Goal: Transaction & Acquisition: Obtain resource

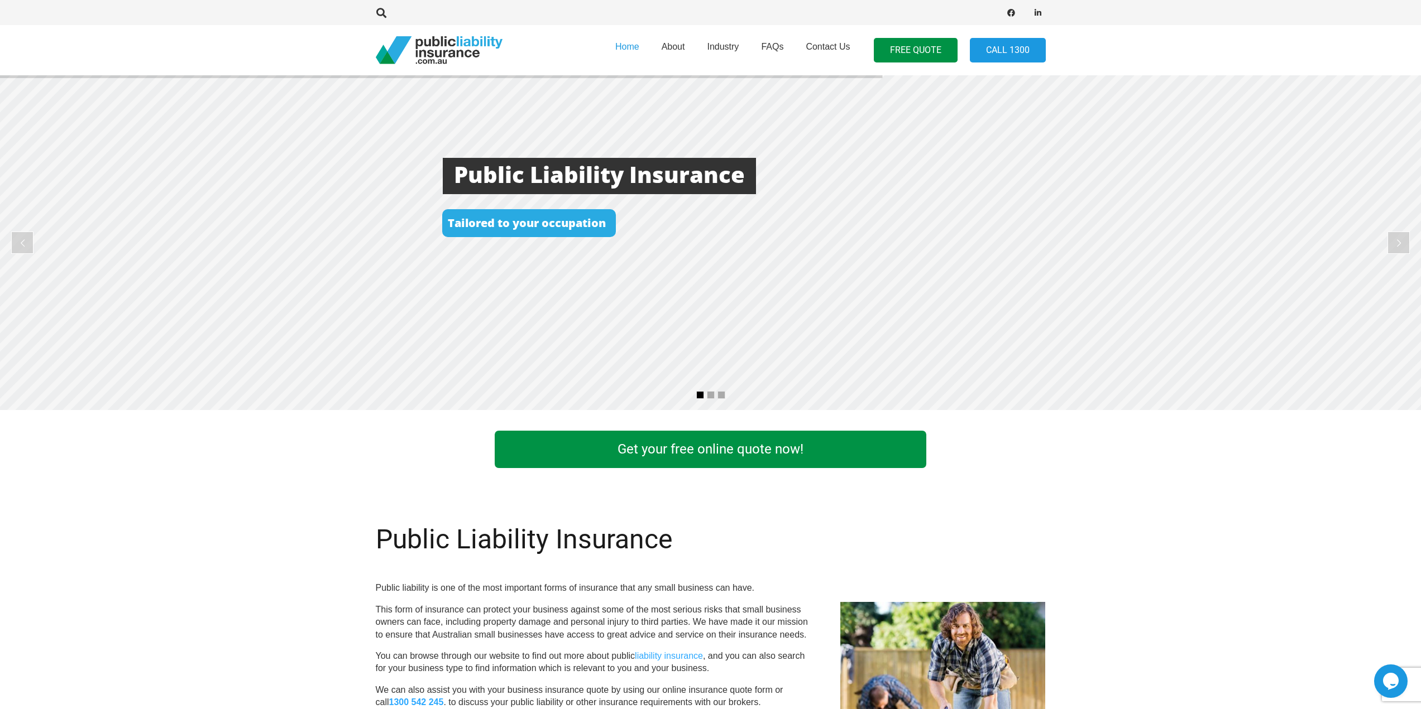
click at [665, 453] on link "Get your free online quote now!" at bounding box center [710, 449] width 431 height 37
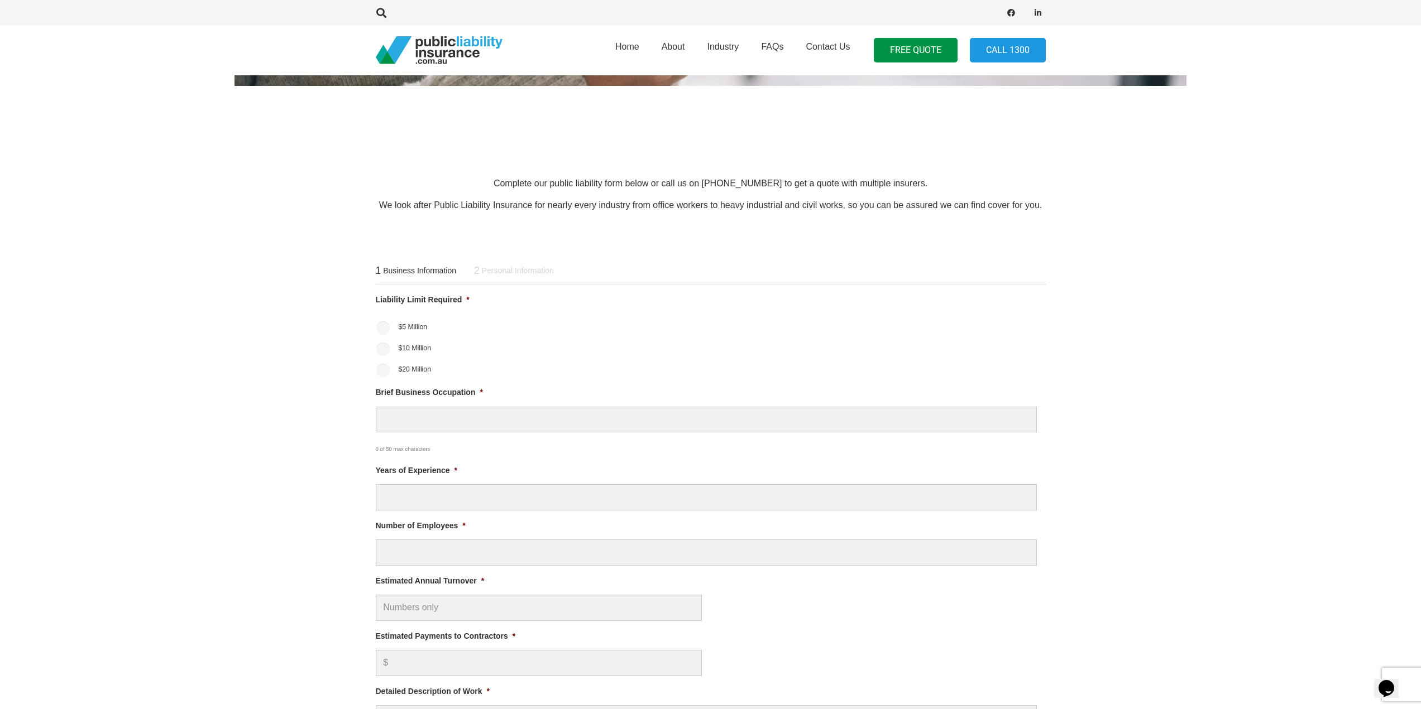
scroll to position [279, 0]
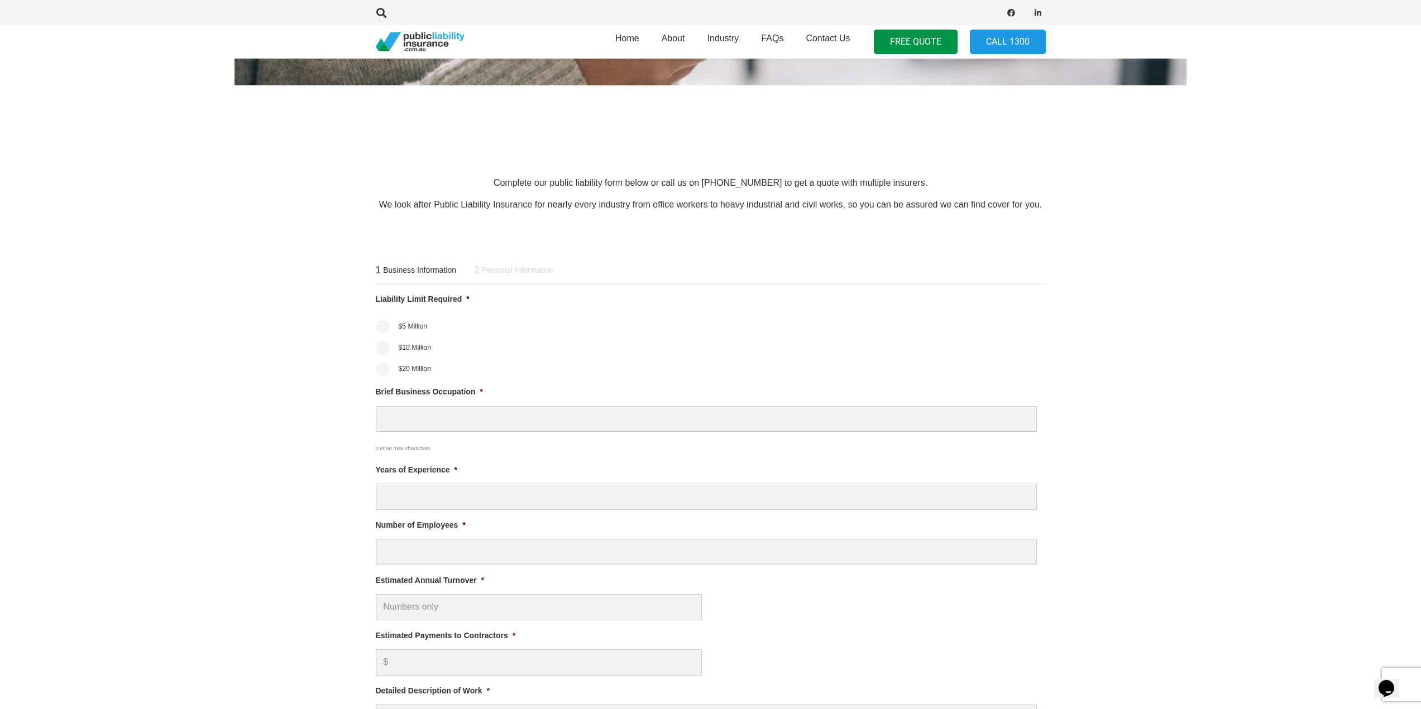
click at [411, 346] on label "$10 Million" at bounding box center [414, 348] width 33 height 10
click at [390, 346] on input "$10 Million" at bounding box center [382, 348] width 13 height 13
radio input "true"
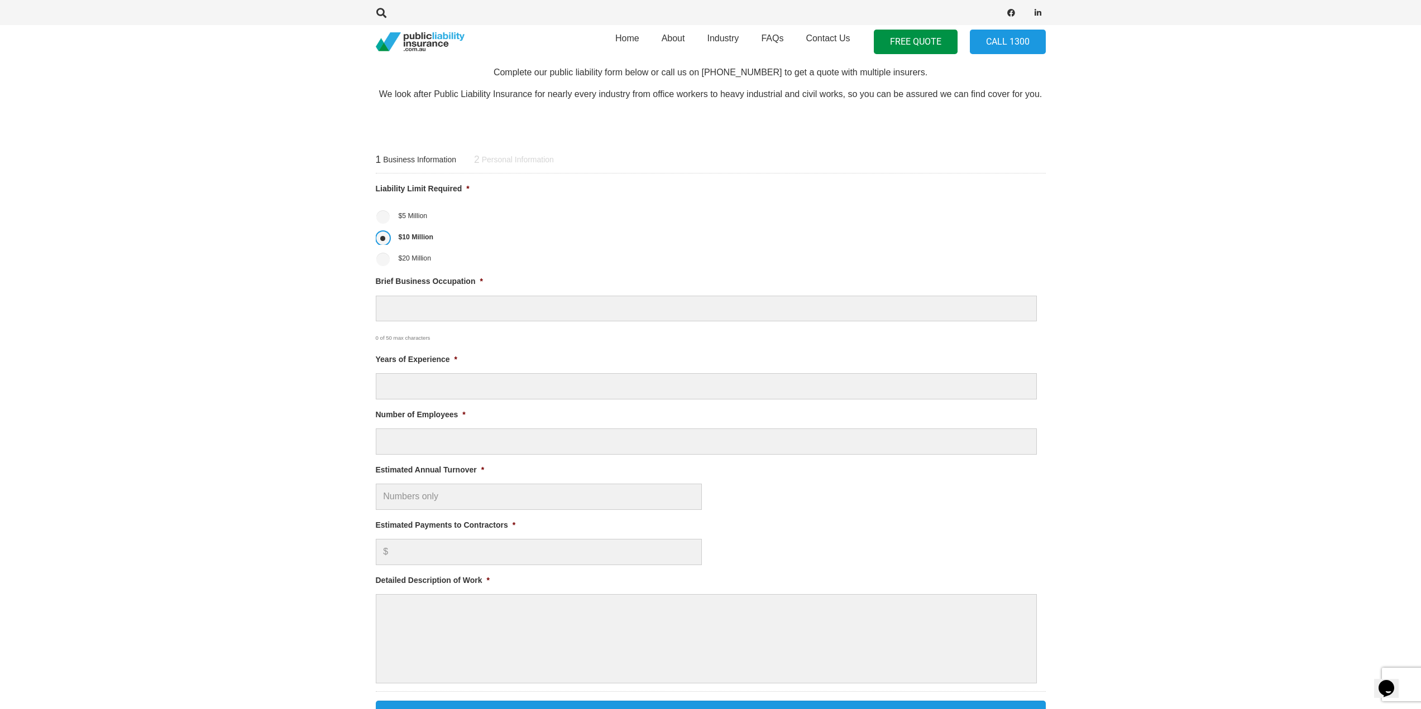
scroll to position [391, 0]
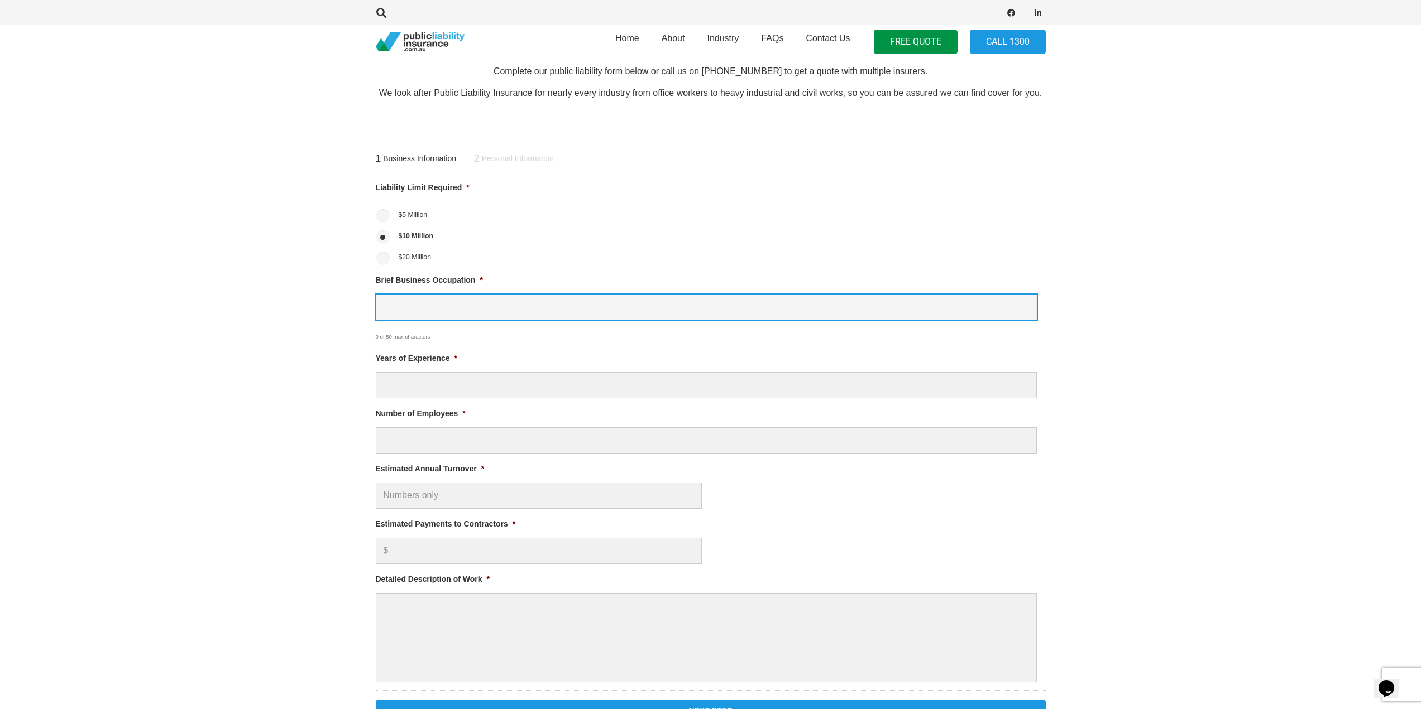
click at [452, 310] on input "Brief Business Occupation *" at bounding box center [706, 308] width 661 height 26
type input "Courier Driver"
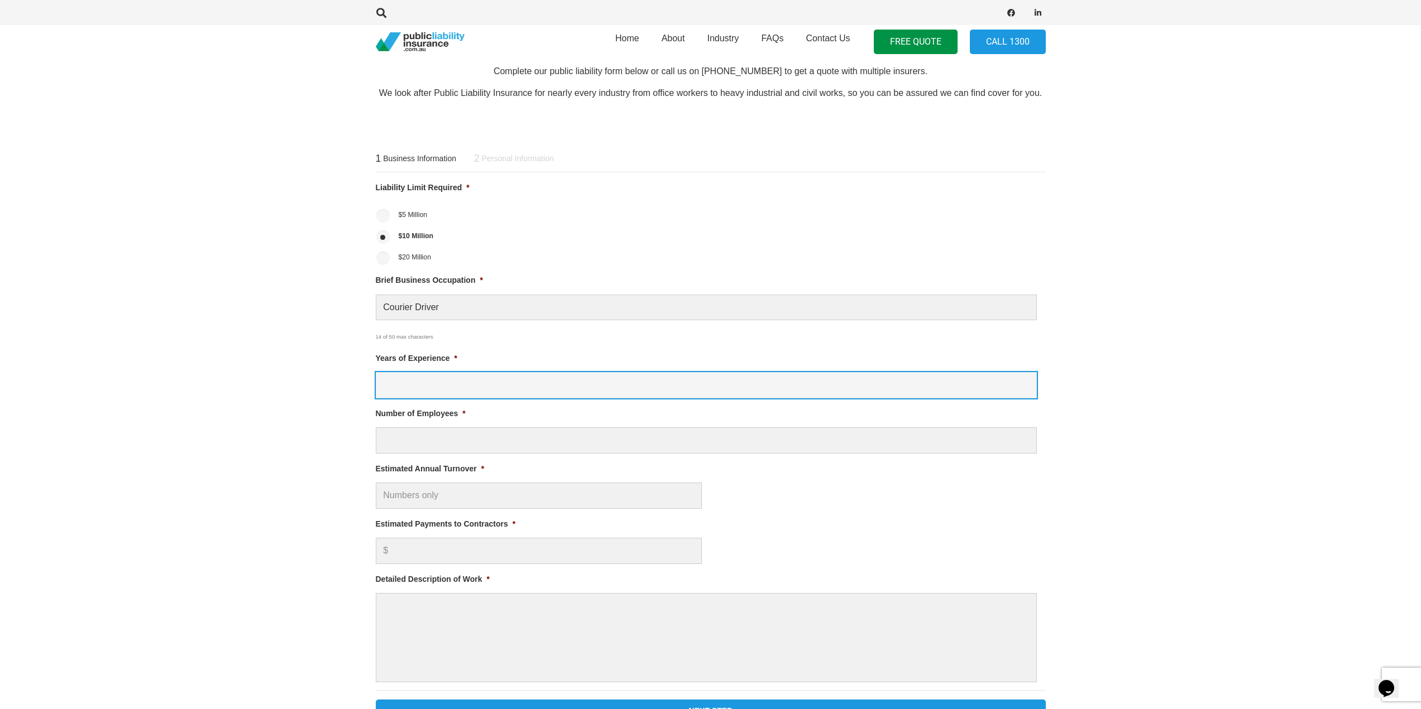
click at [447, 385] on input "Years of Experience *" at bounding box center [706, 385] width 661 height 26
type input "0"
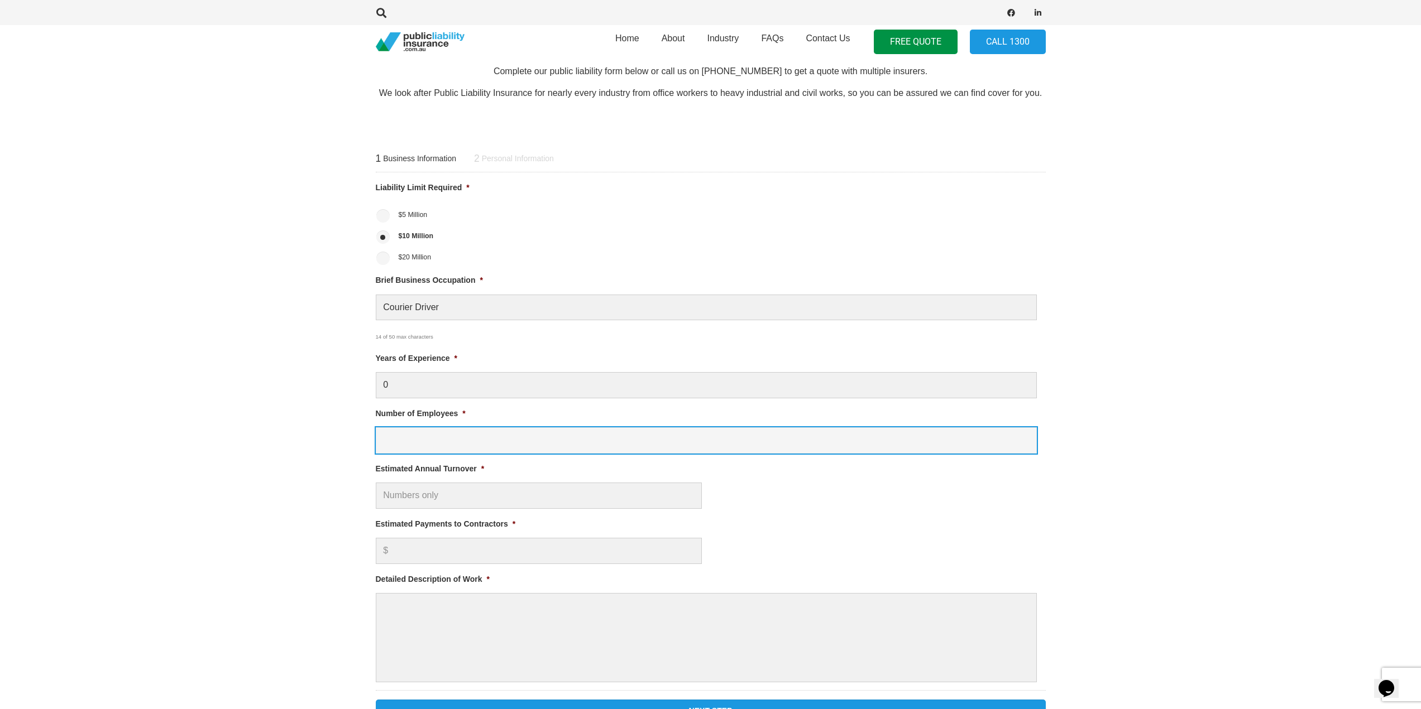
click at [413, 444] on input "Number of Employees *" at bounding box center [706, 441] width 661 height 26
type input "1"
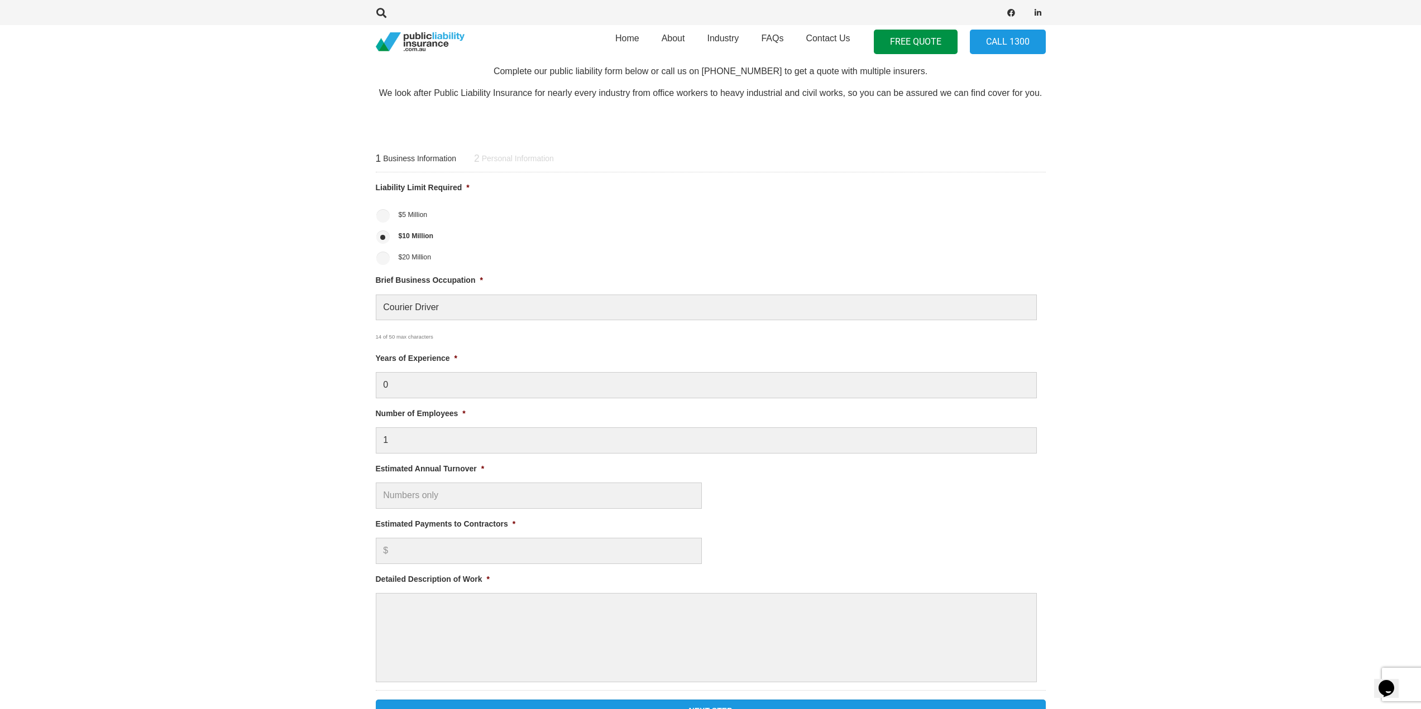
click at [320, 417] on section "1 Business Information 2 Personal Information Liability Limit Required * $5 Mil…" at bounding box center [710, 433] width 1421 height 632
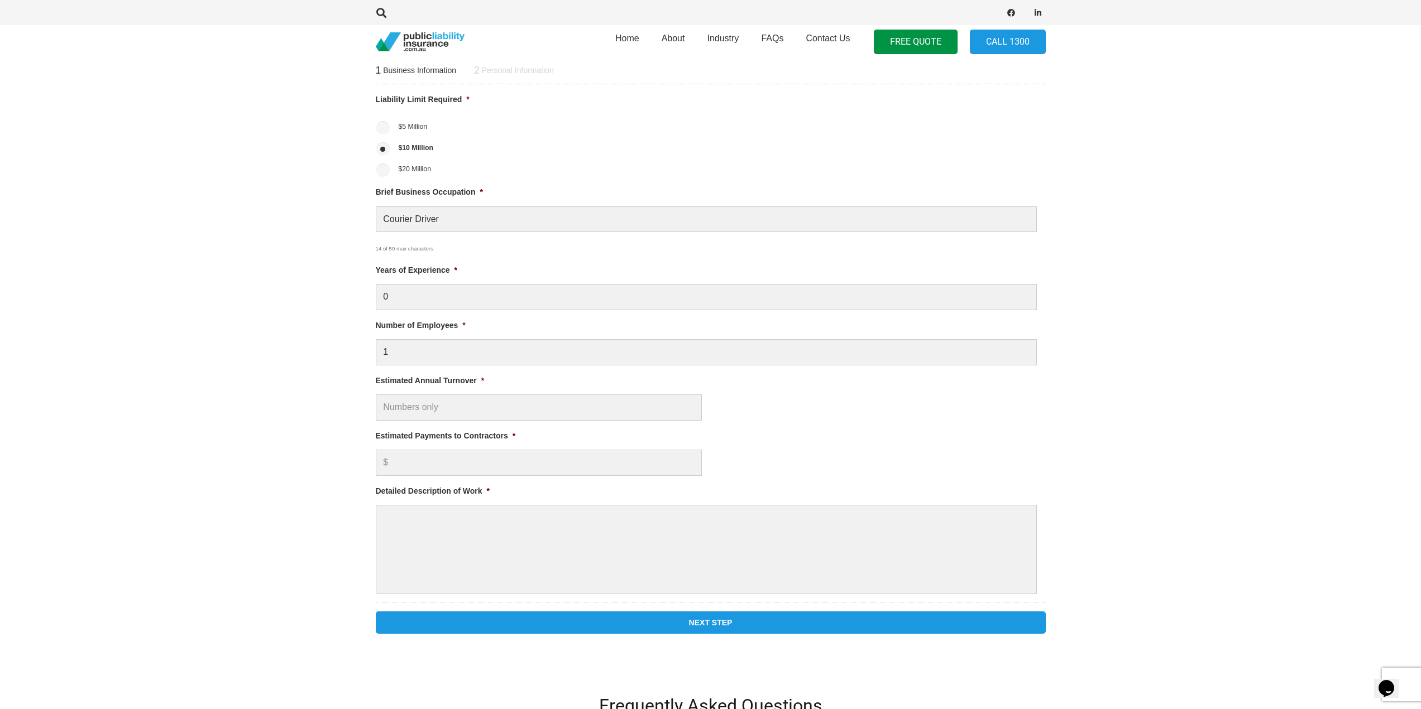
scroll to position [502, 0]
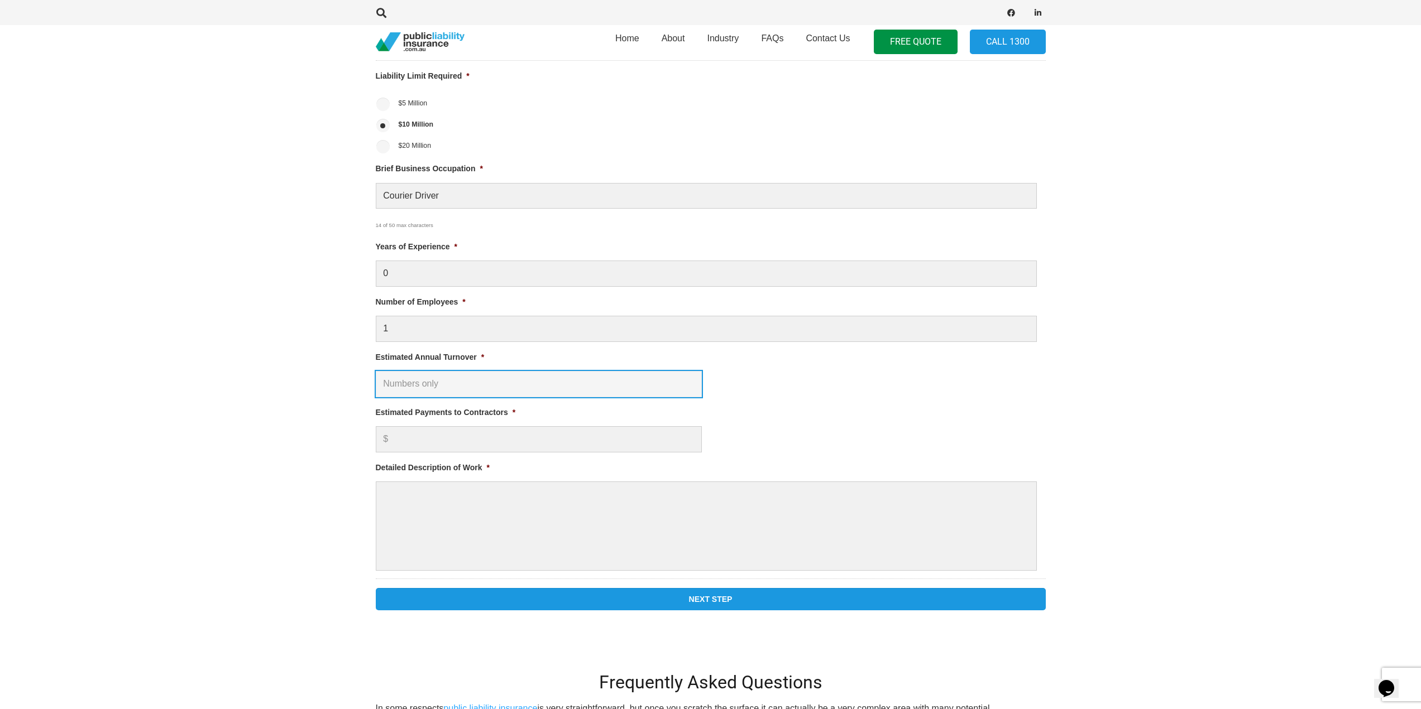
click at [468, 389] on input "Estimated Annual Turnover *" at bounding box center [539, 384] width 326 height 26
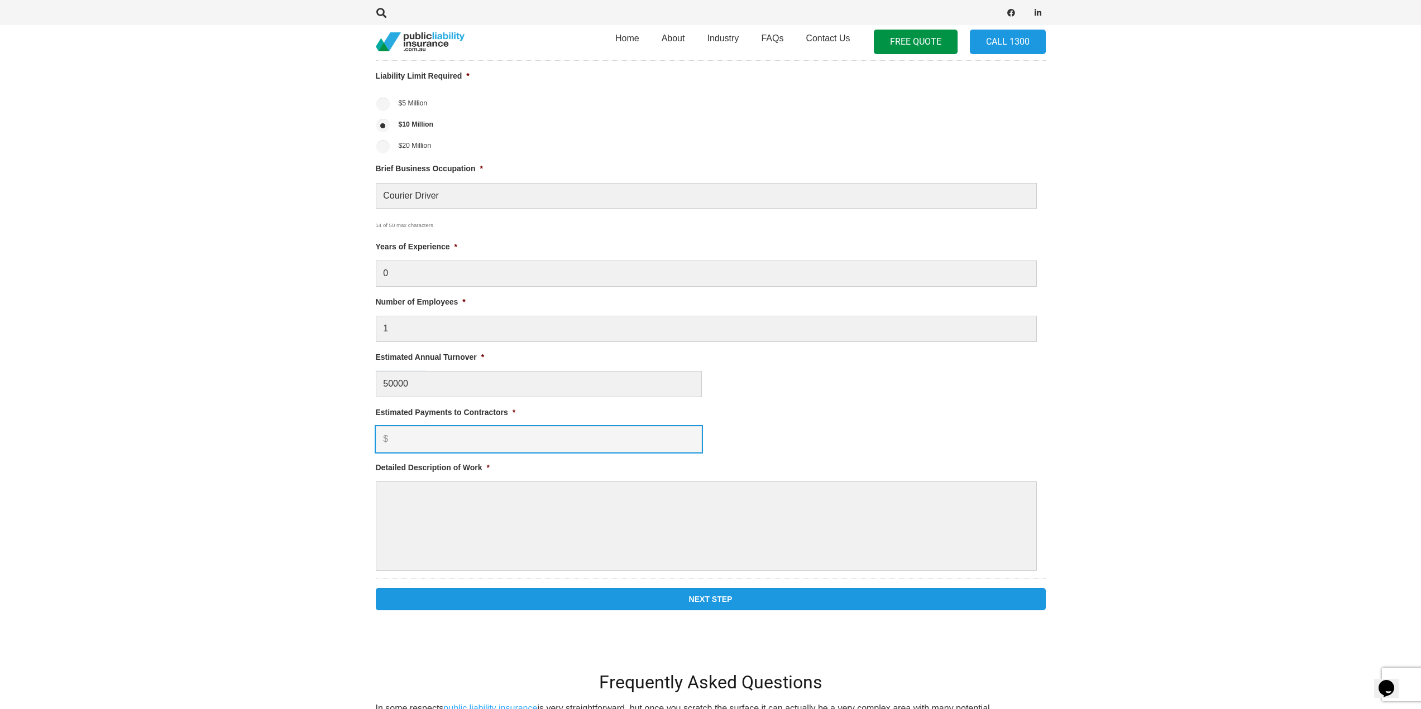
type input "$ 50,000.00"
click at [476, 439] on input "Estimated Payments to Contractors *" at bounding box center [539, 439] width 326 height 26
